Goal: Browse casually: Explore the website without a specific task or goal

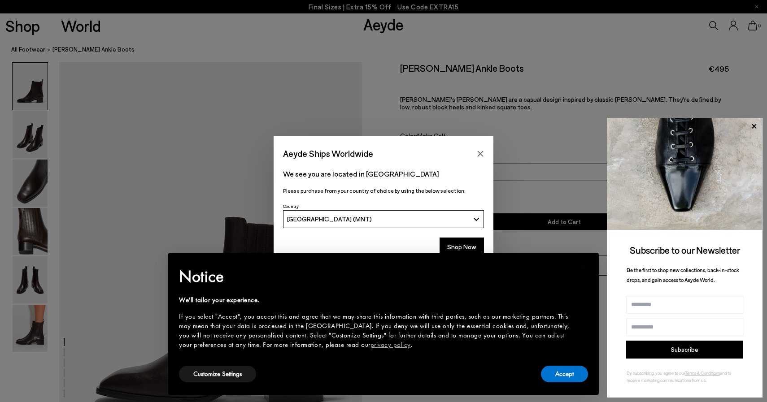
click at [565, 385] on div "× Notice We'll tailor your experience. If you select "Accept", you accept this …" at bounding box center [383, 323] width 423 height 135
click at [561, 373] on button "Accept" at bounding box center [564, 374] width 47 height 17
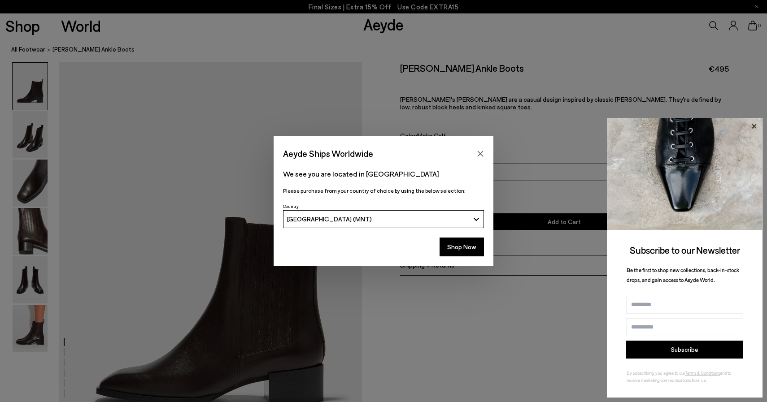
click at [754, 126] on icon at bounding box center [753, 126] width 4 height 4
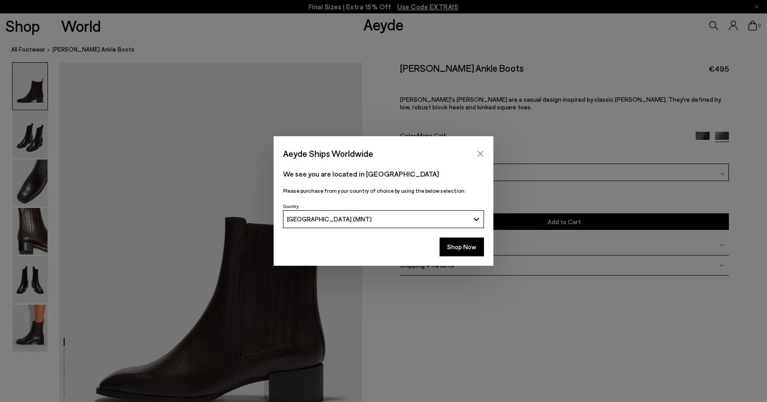
click at [485, 148] on button "Close" at bounding box center [479, 153] width 13 height 13
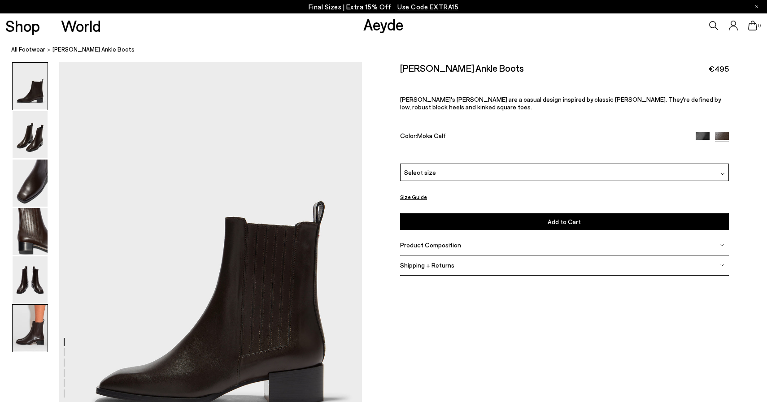
click at [26, 334] on img at bounding box center [30, 328] width 35 height 47
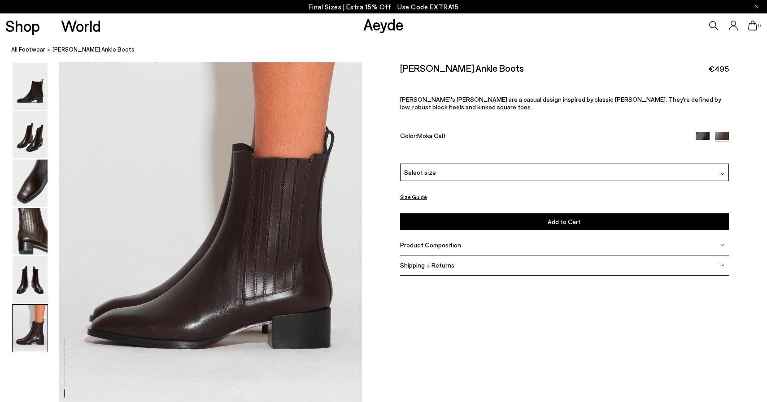
scroll to position [2085, 0]
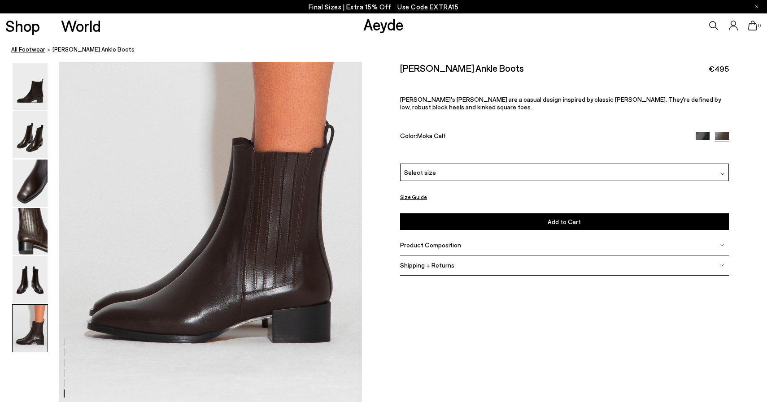
click at [34, 52] on link "All Footwear" at bounding box center [28, 49] width 34 height 9
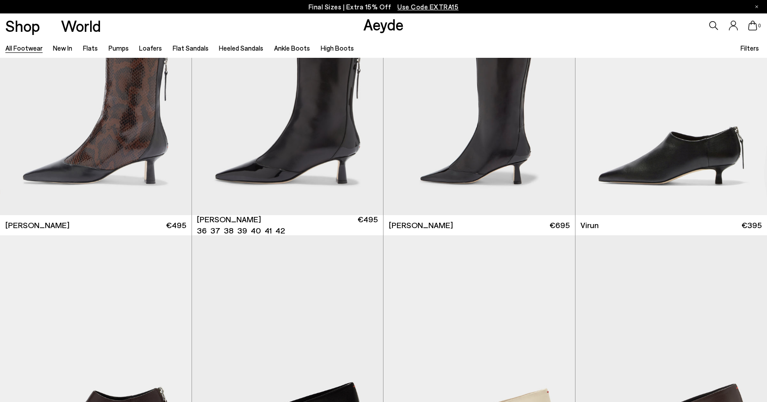
scroll to position [3207, 0]
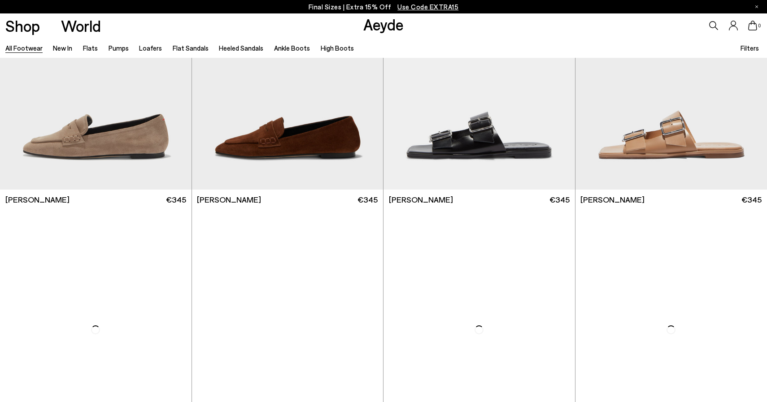
scroll to position [11002, 0]
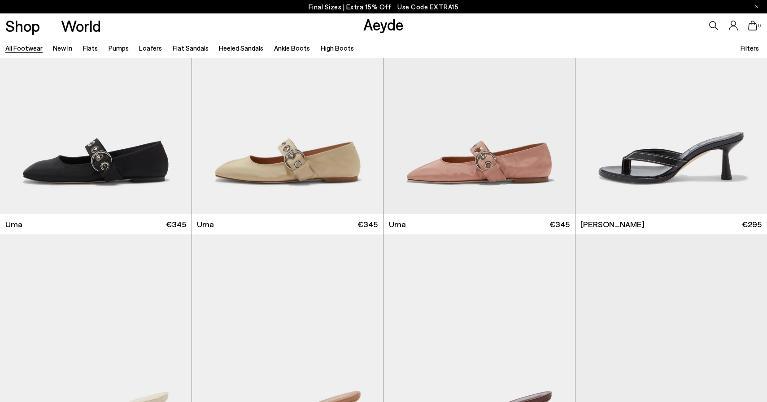
scroll to position [11917, 0]
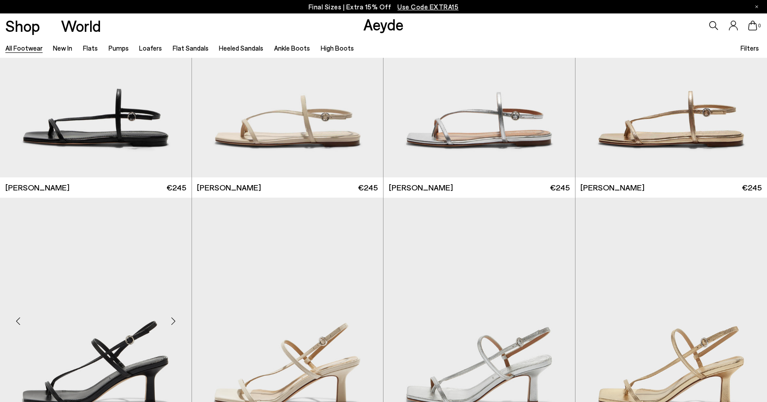
scroll to position [14127, 0]
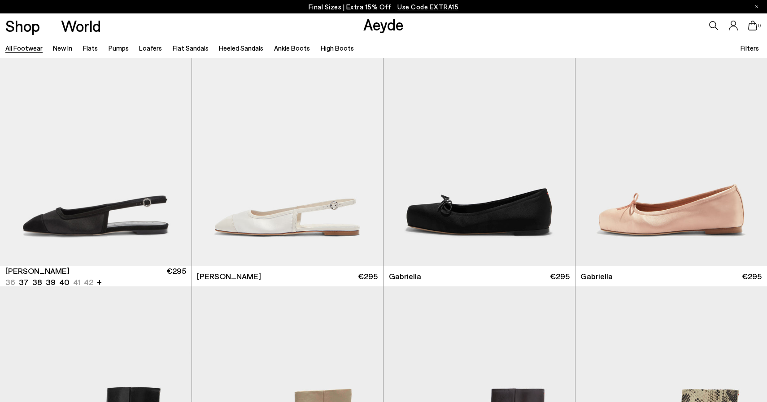
scroll to position [16047, 0]
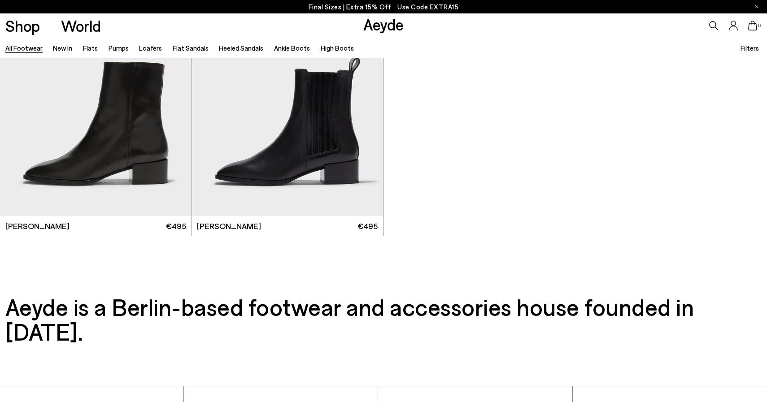
scroll to position [18028, 0]
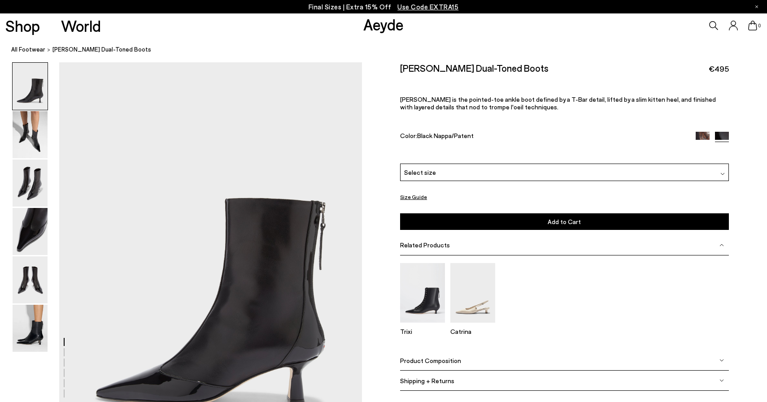
click at [23, 132] on img at bounding box center [30, 134] width 35 height 47
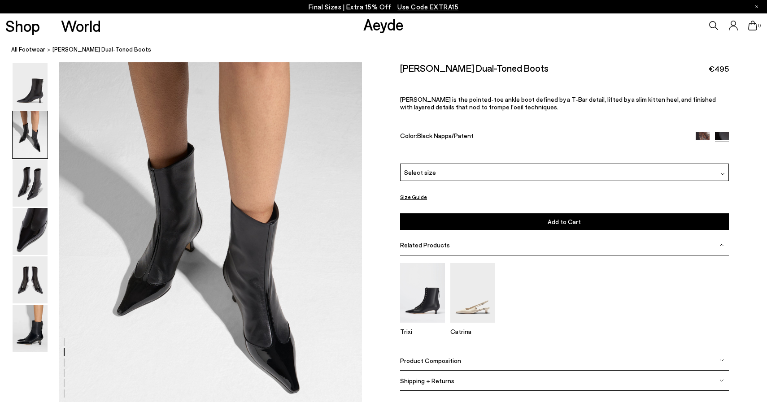
scroll to position [423, 0]
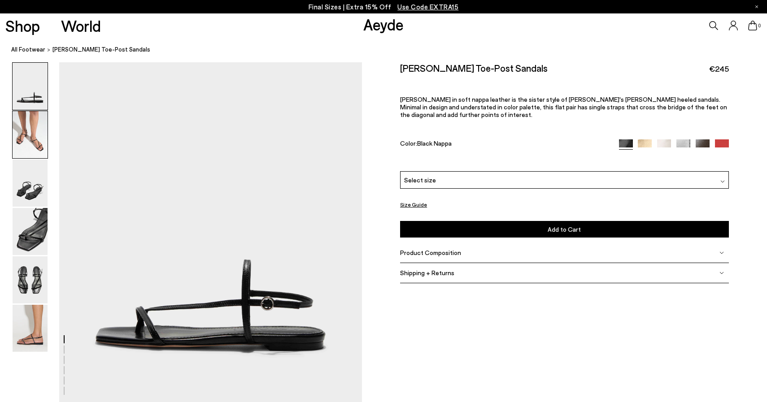
click at [28, 137] on img at bounding box center [30, 134] width 35 height 47
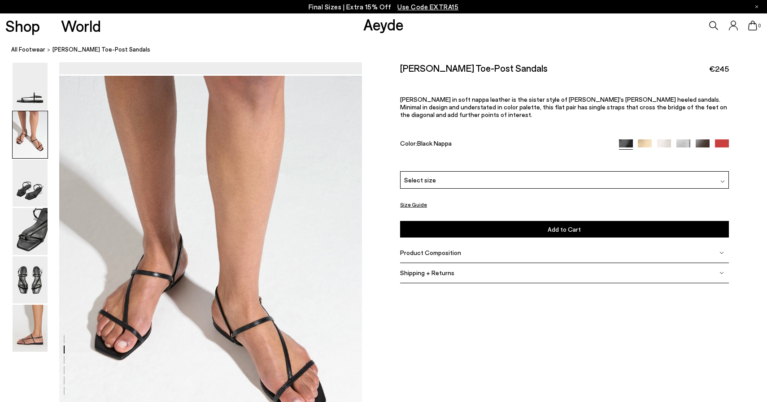
scroll to position [342, 0]
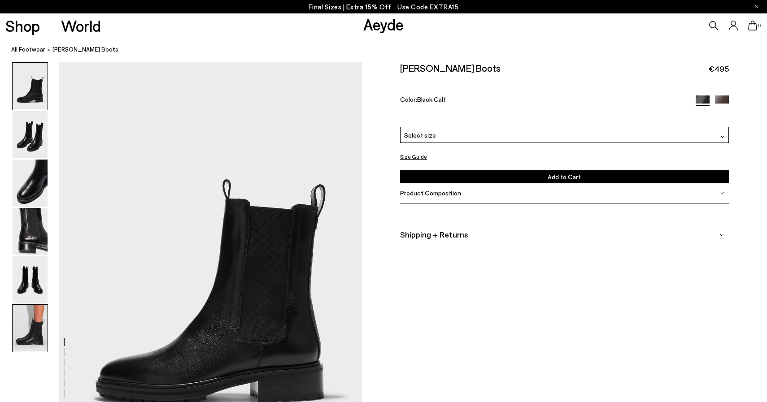
click at [25, 345] on img at bounding box center [30, 328] width 35 height 47
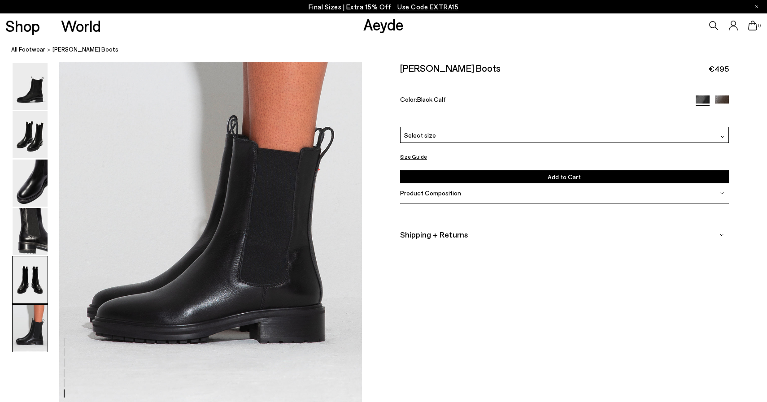
click at [25, 282] on img at bounding box center [30, 279] width 35 height 47
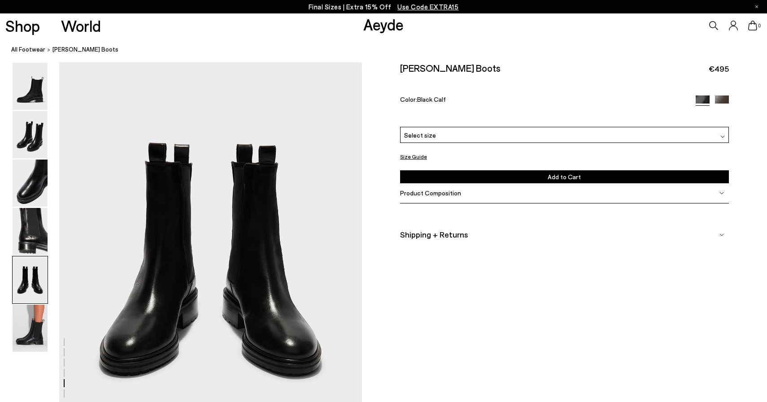
scroll to position [1619, 0]
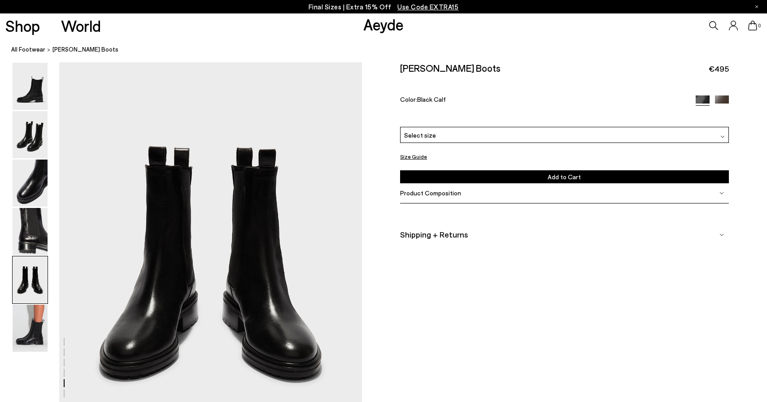
click at [28, 330] on img at bounding box center [30, 328] width 35 height 47
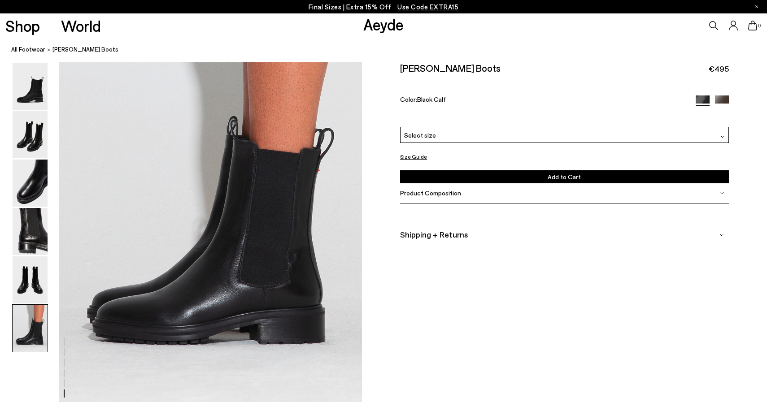
scroll to position [2085, 0]
click at [724, 98] on img at bounding box center [722, 102] width 14 height 14
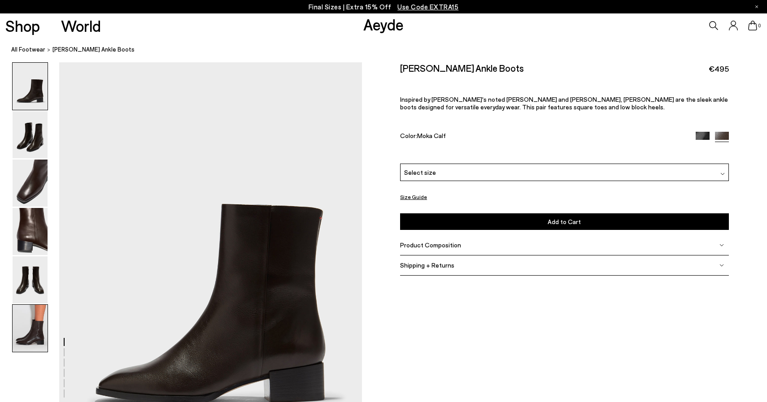
click at [23, 321] on img at bounding box center [30, 328] width 35 height 47
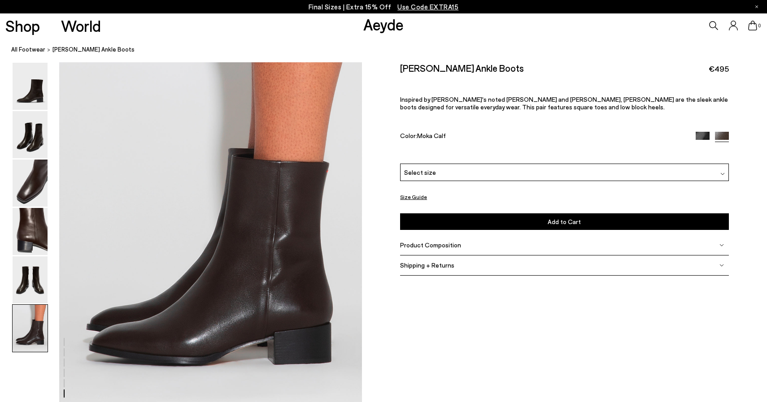
scroll to position [2085, 0]
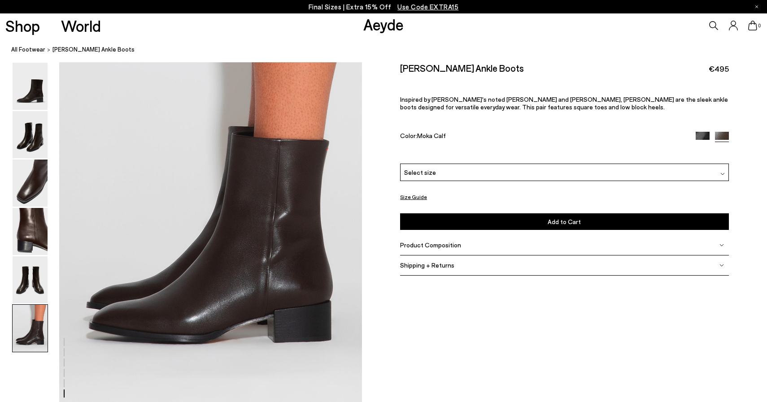
click at [29, 174] on img at bounding box center [30, 183] width 35 height 47
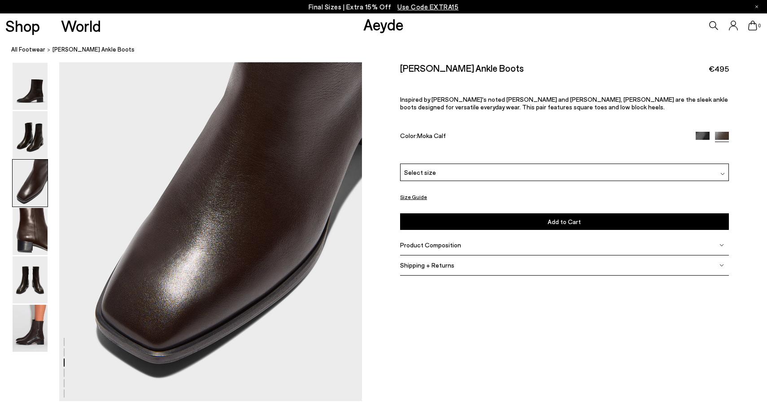
scroll to position [897, 0]
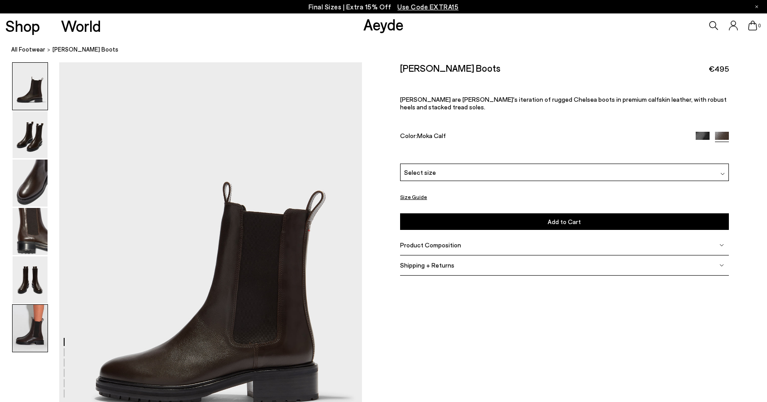
click at [25, 325] on img at bounding box center [30, 328] width 35 height 47
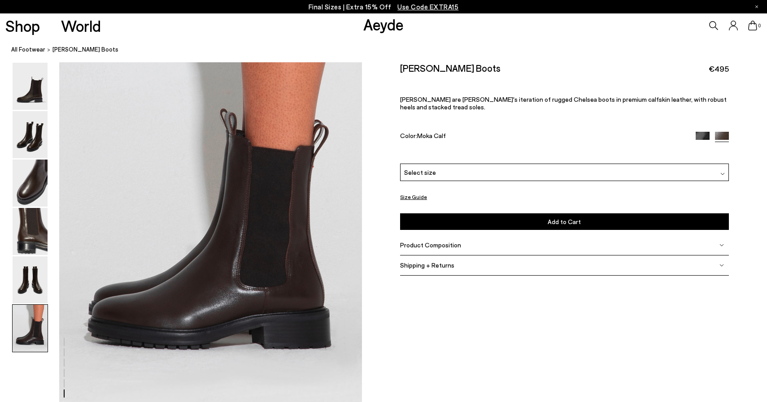
scroll to position [2085, 0]
